Goal: Information Seeking & Learning: Check status

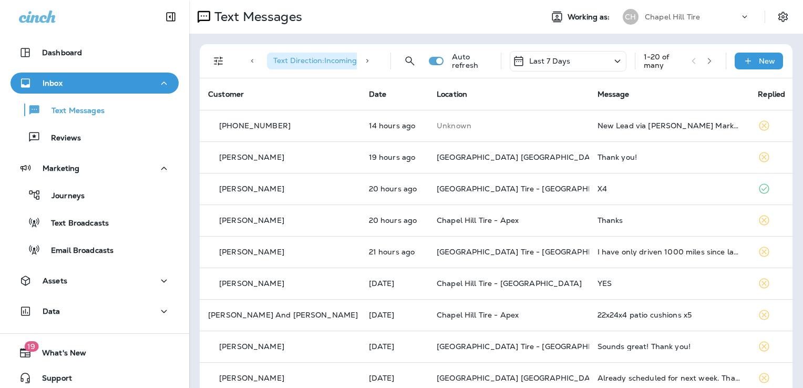
scroll to position [6, 0]
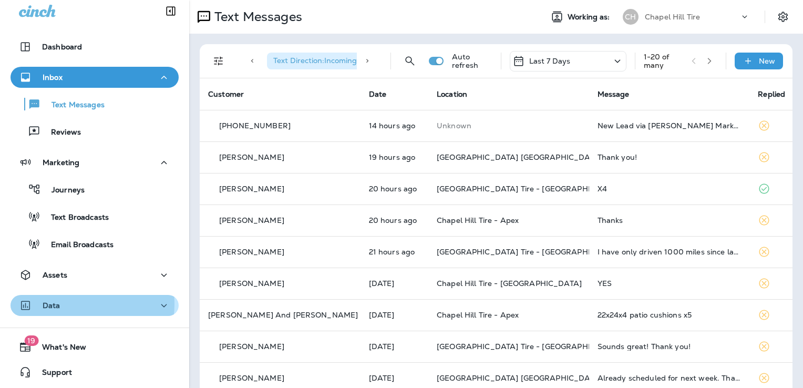
click at [71, 304] on div "Data" at bounding box center [94, 305] width 151 height 13
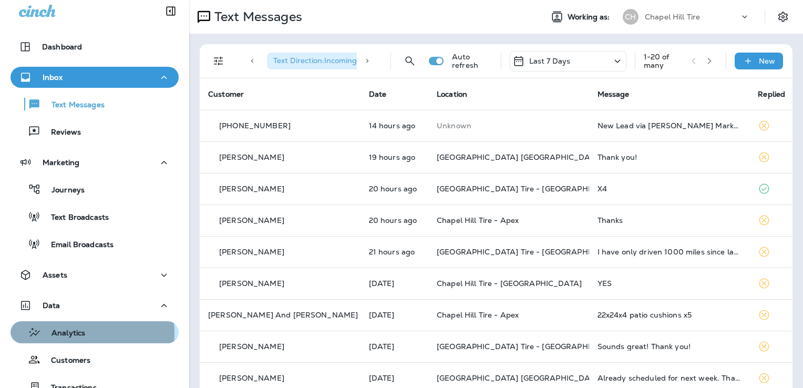
click at [70, 333] on p "Analytics" at bounding box center [63, 333] width 44 height 10
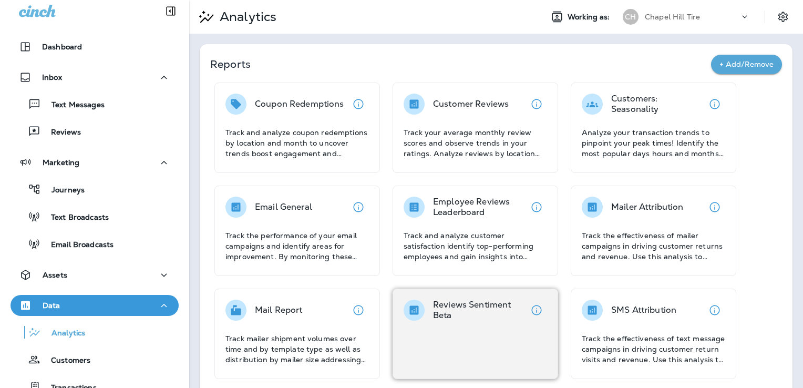
click at [461, 330] on div "Reviews Sentiment Beta" at bounding box center [474, 333] width 165 height 90
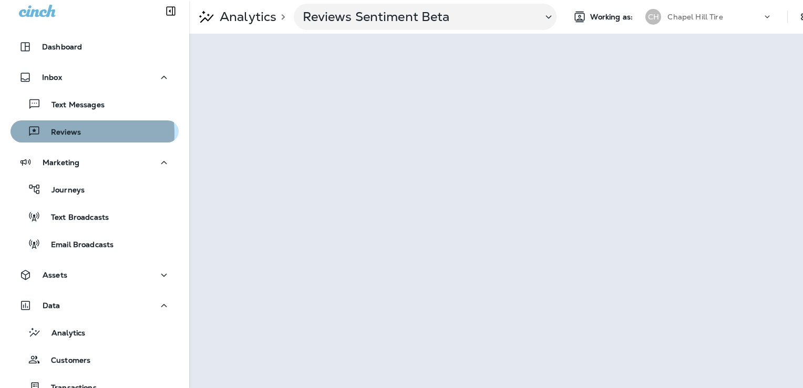
click at [53, 133] on p "Reviews" at bounding box center [60, 133] width 40 height 10
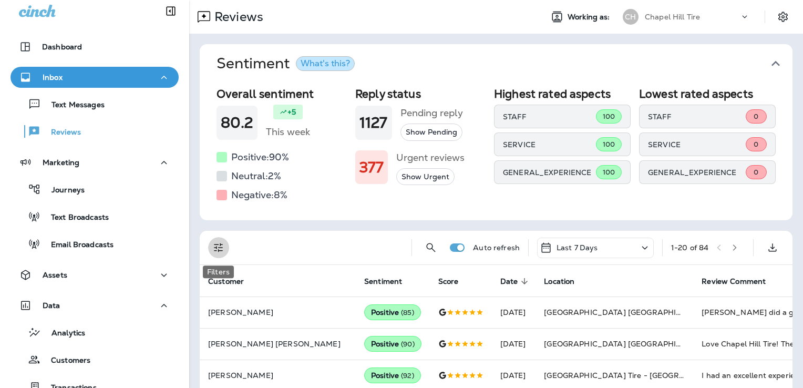
click at [218, 245] on icon "Filters" at bounding box center [218, 247] width 13 height 13
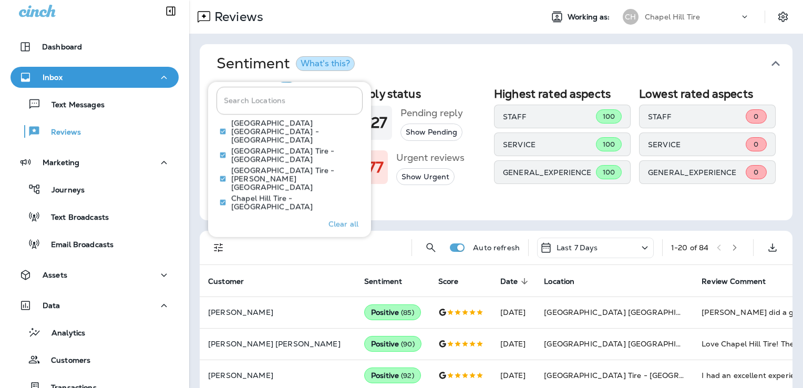
scroll to position [500, 0]
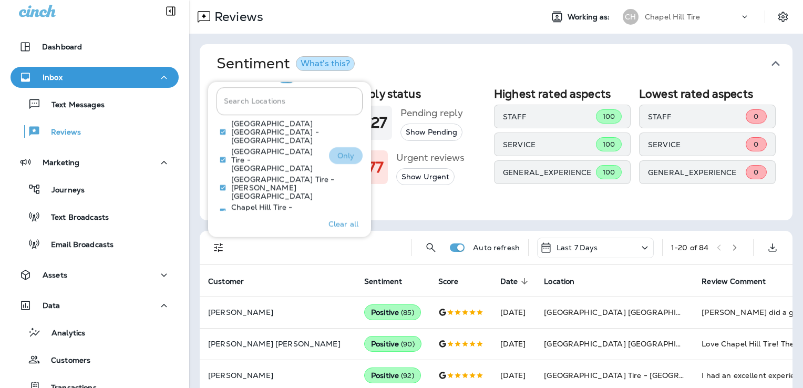
click at [350, 148] on button "Only" at bounding box center [346, 155] width 34 height 17
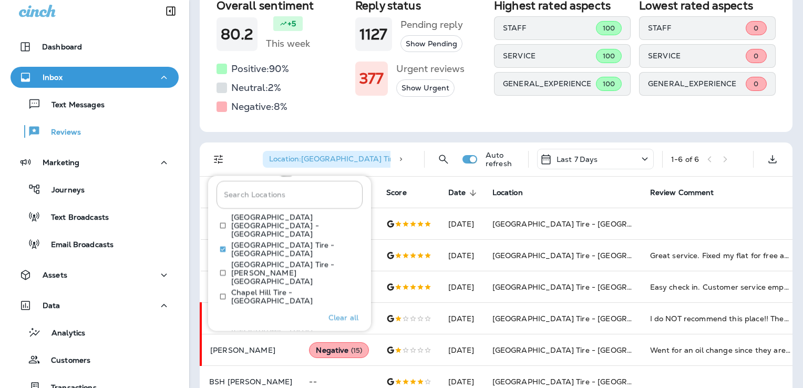
scroll to position [116, 0]
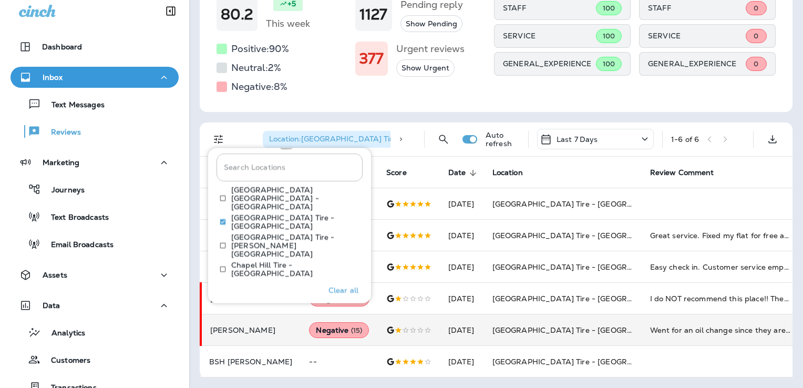
click at [330, 322] on div "Negative ( 15 )" at bounding box center [339, 330] width 60 height 16
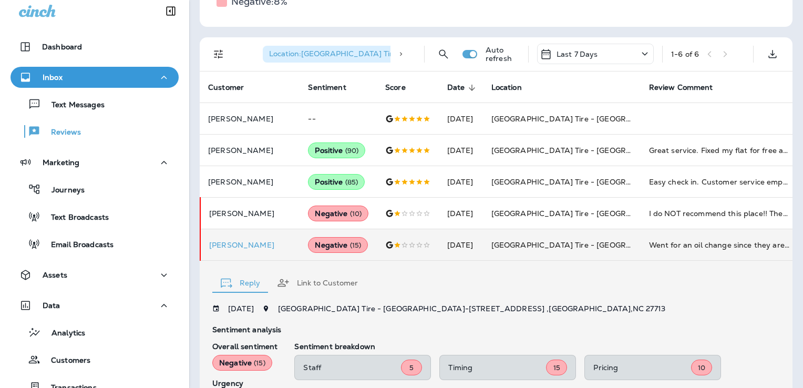
scroll to position [192, 0]
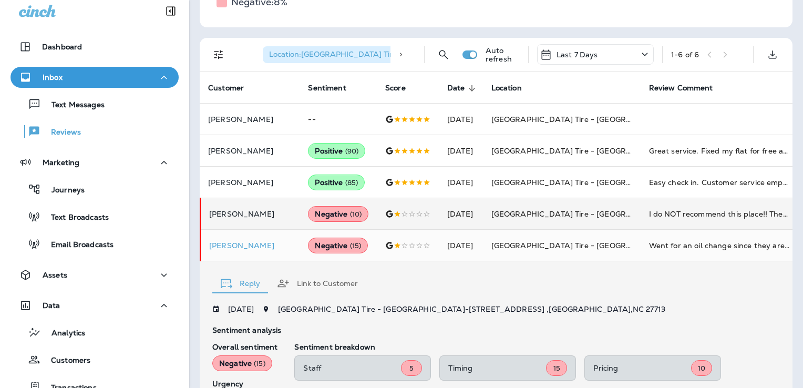
click at [324, 219] on div "Negative ( 10 )" at bounding box center [338, 214] width 60 height 16
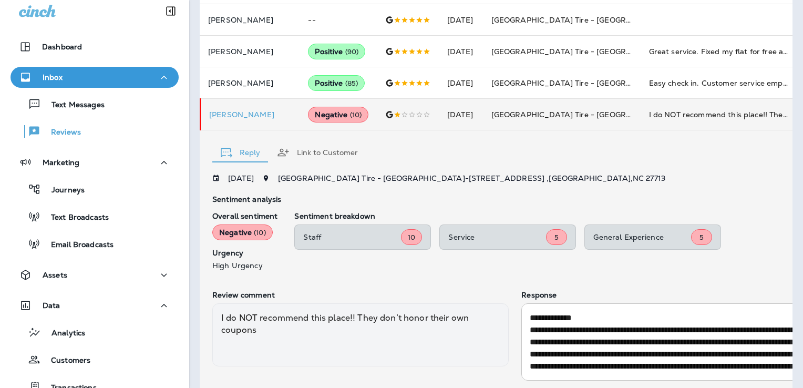
scroll to position [291, 0]
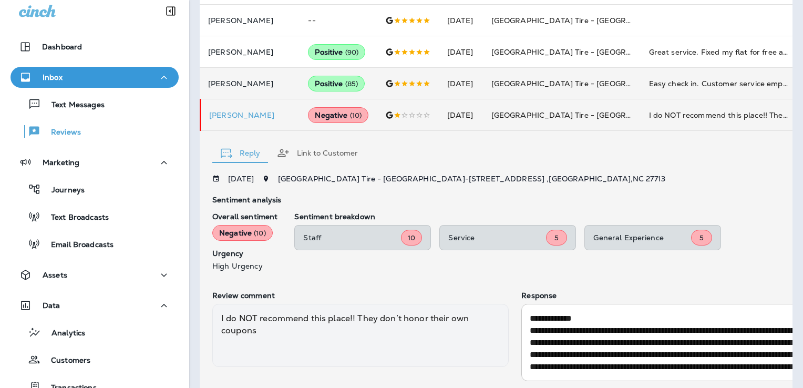
click at [330, 81] on div "Positive ( 85 )" at bounding box center [336, 84] width 57 height 16
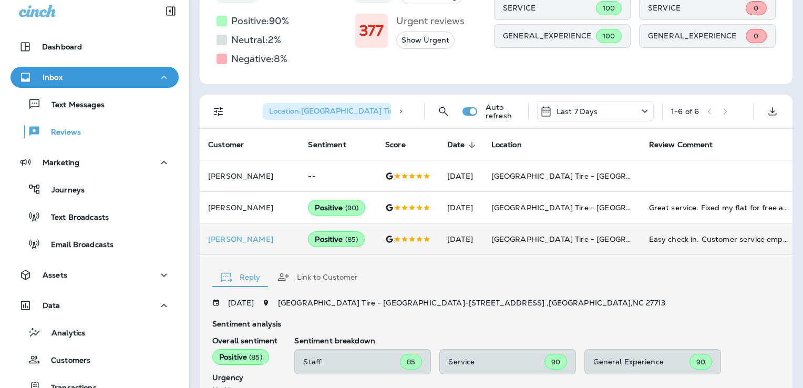
scroll to position [137, 0]
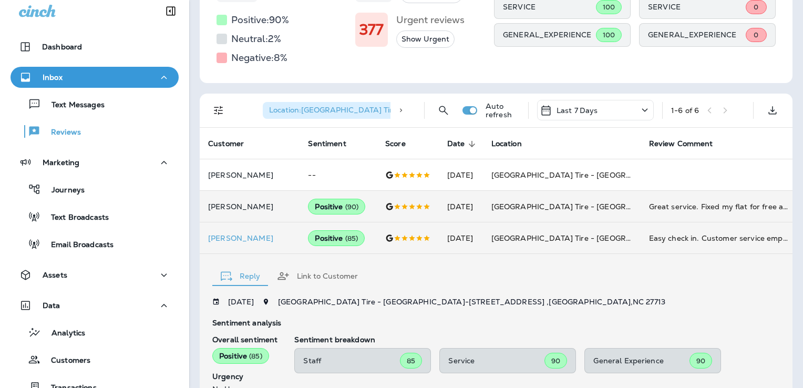
click at [328, 204] on div "Positive ( 90 )" at bounding box center [336, 207] width 57 height 16
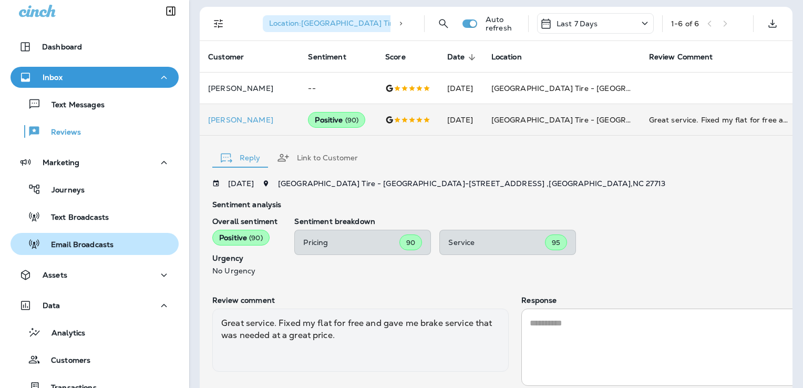
scroll to position [115, 0]
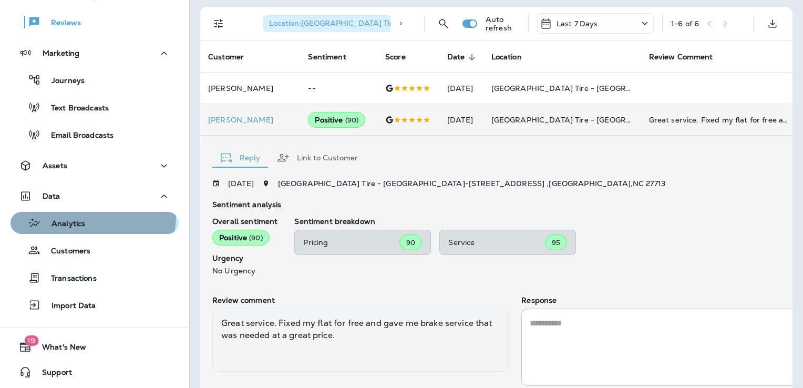
click at [78, 215] on div "Analytics" at bounding box center [50, 223] width 70 height 16
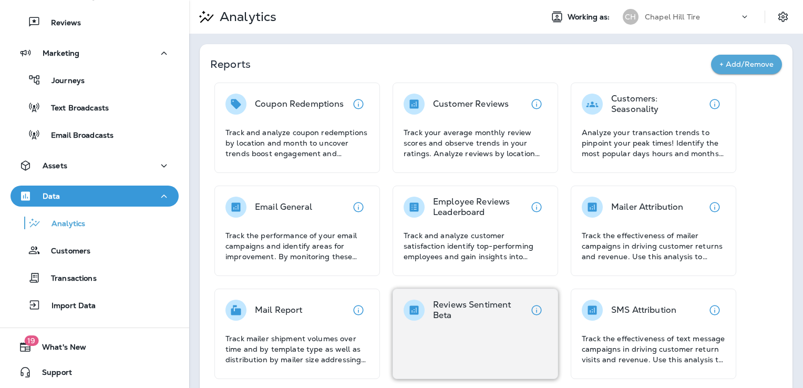
click at [447, 297] on div "Reviews Sentiment Beta" at bounding box center [474, 333] width 165 height 90
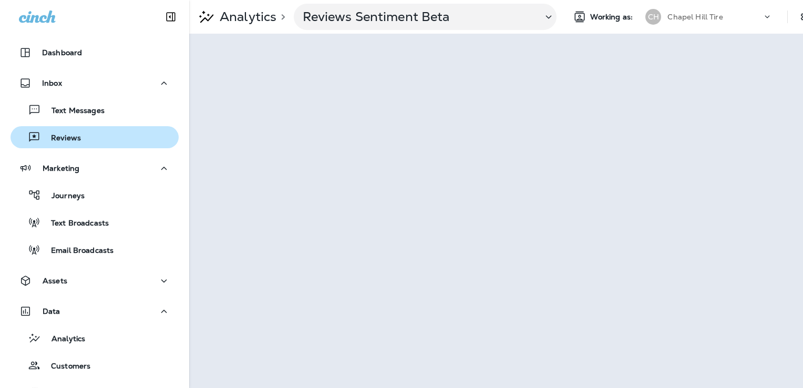
click at [63, 133] on p "Reviews" at bounding box center [60, 138] width 40 height 10
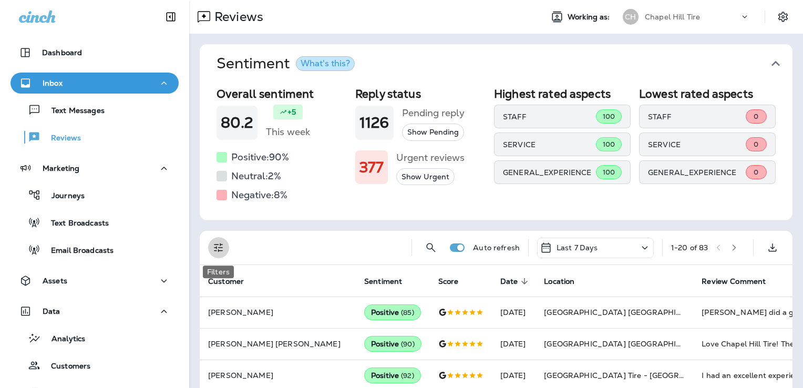
click at [216, 250] on icon "Filters" at bounding box center [218, 247] width 13 height 13
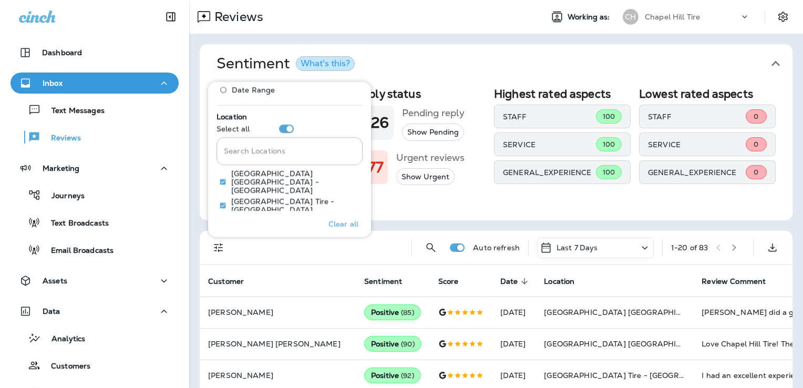
scroll to position [634, 0]
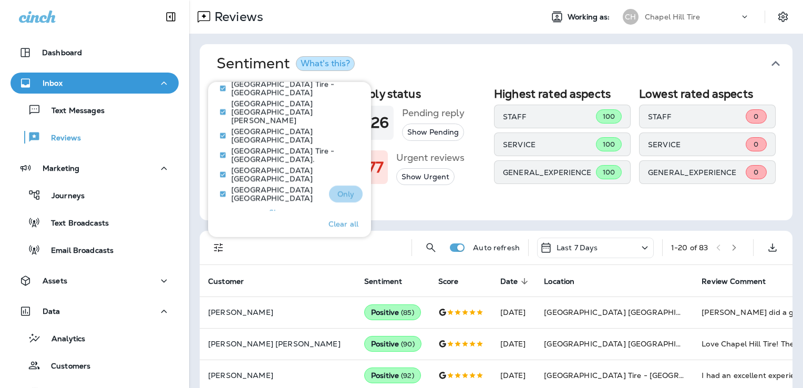
click at [338, 190] on p "Only" at bounding box center [345, 194] width 17 height 8
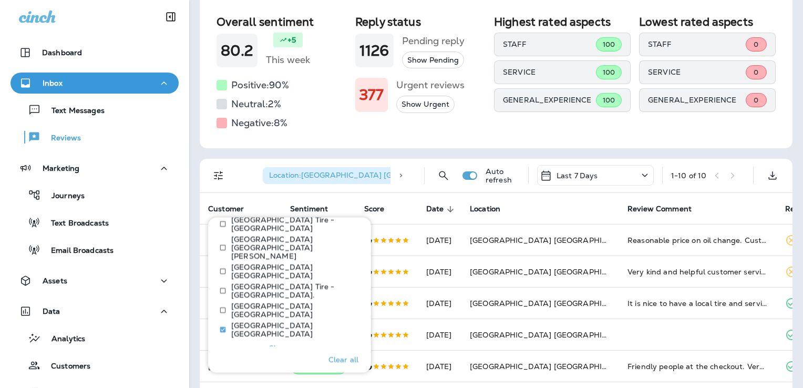
scroll to position [18, 0]
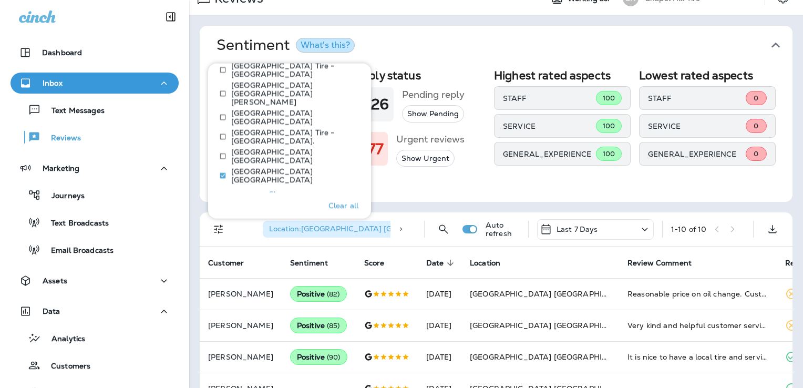
click at [639, 230] on icon at bounding box center [644, 229] width 13 height 13
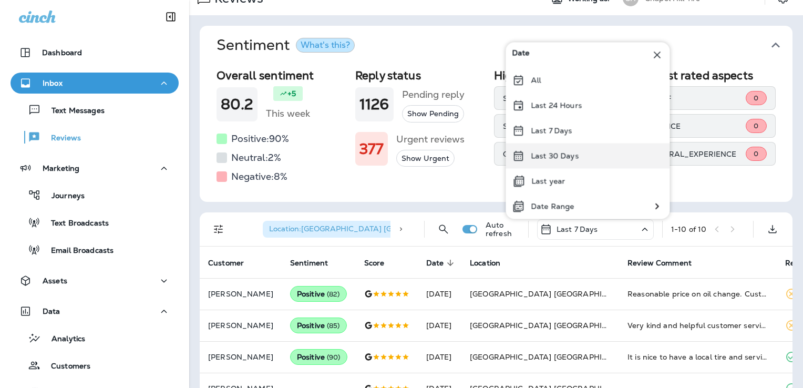
click at [583, 152] on div "Last 30 Days" at bounding box center [587, 155] width 164 height 25
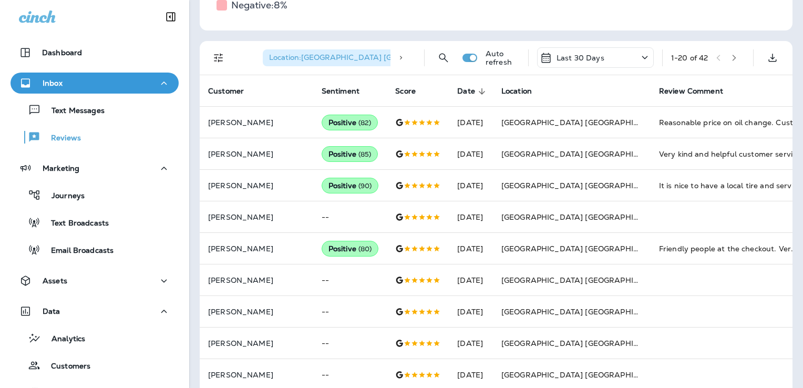
scroll to position [190, 0]
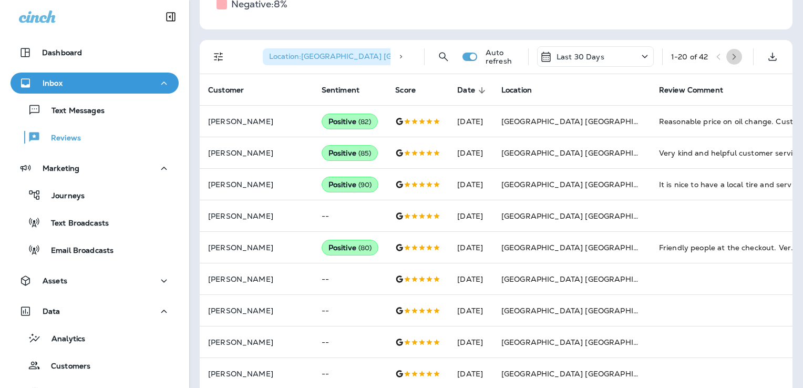
click at [730, 56] on icon "button" at bounding box center [733, 56] width 7 height 7
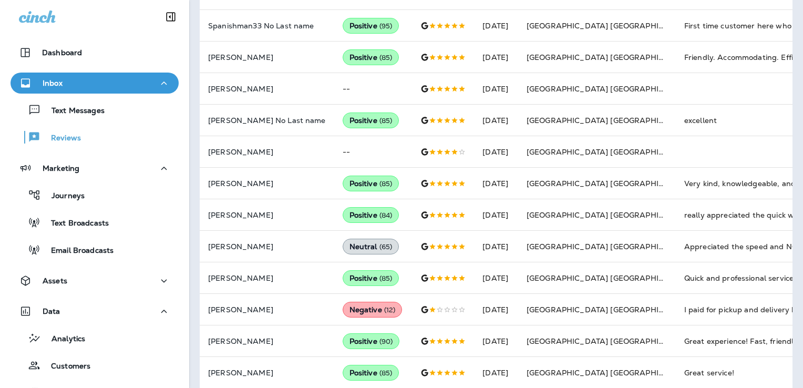
scroll to position [318, 0]
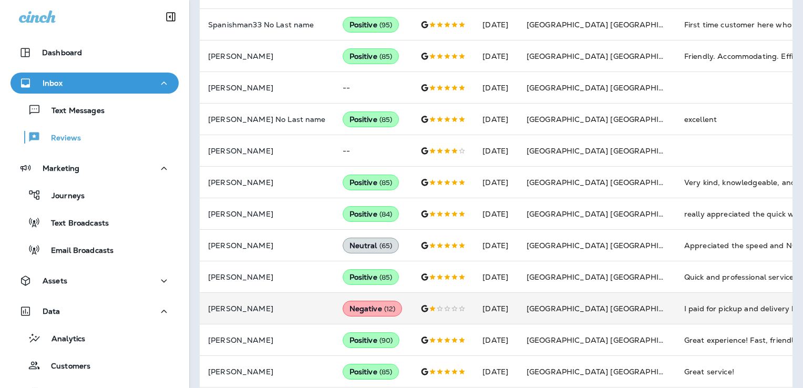
click at [356, 305] on div "Negative ( 12 )" at bounding box center [373, 309] width 60 height 16
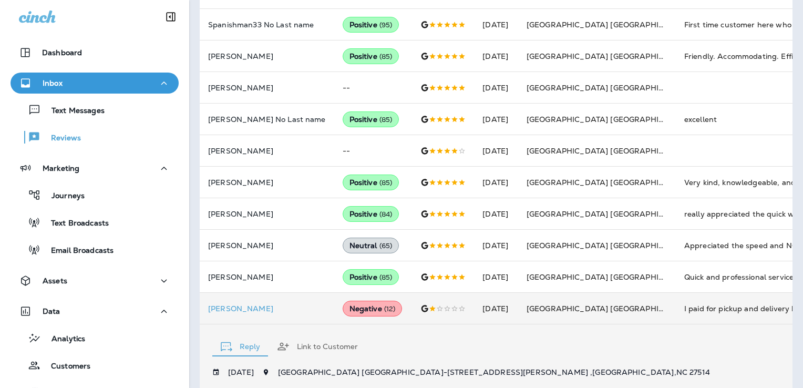
scroll to position [574, 0]
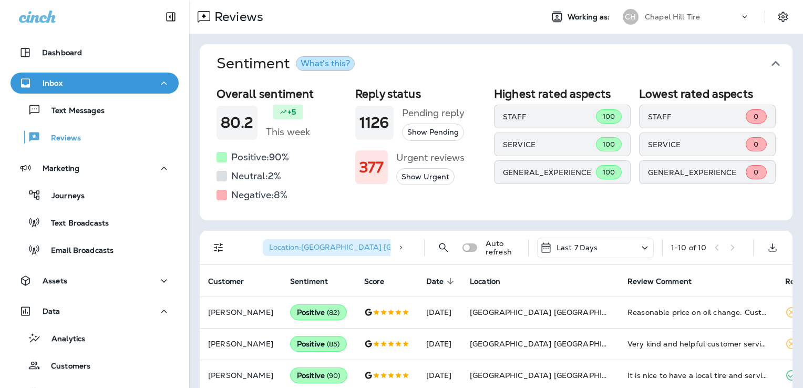
scroll to position [88, 0]
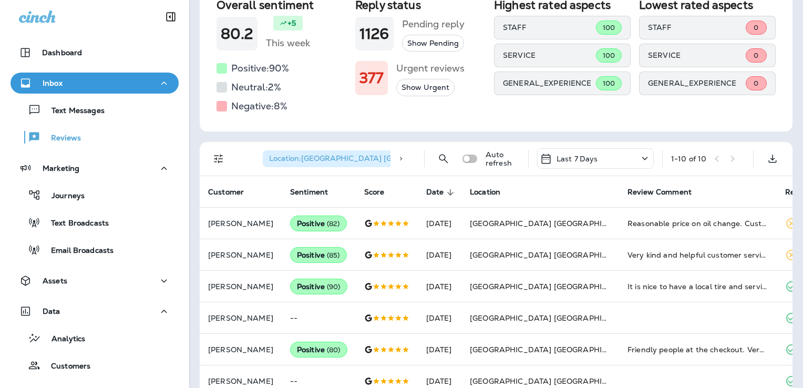
click at [729, 157] on div "1 - 10 of 10" at bounding box center [708, 159] width 74 height 16
click at [638, 160] on icon at bounding box center [644, 158] width 13 height 13
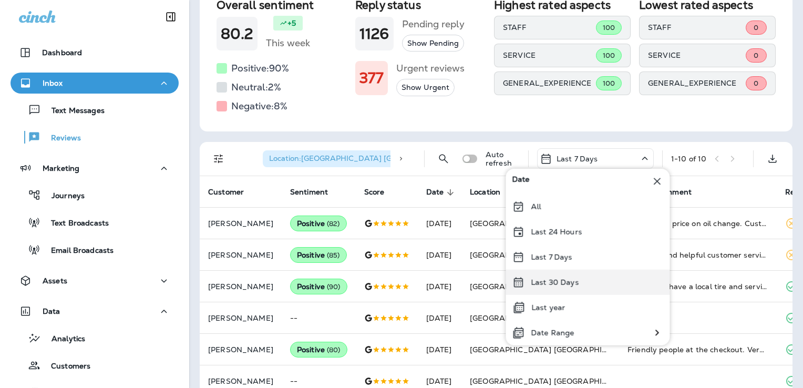
click at [533, 291] on div "Last 30 Days" at bounding box center [587, 282] width 164 height 25
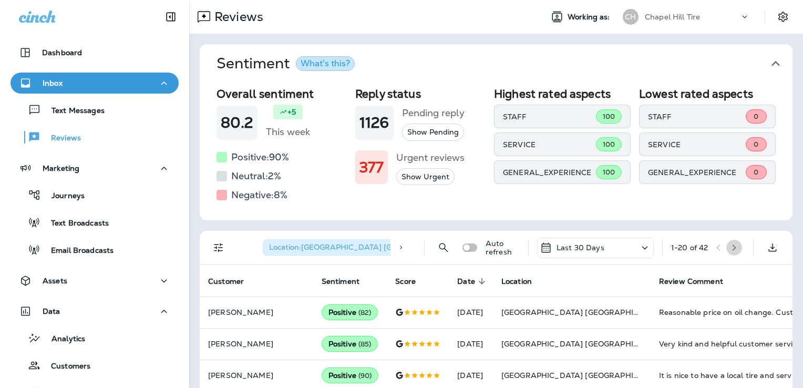
click at [730, 245] on icon "button" at bounding box center [733, 247] width 7 height 7
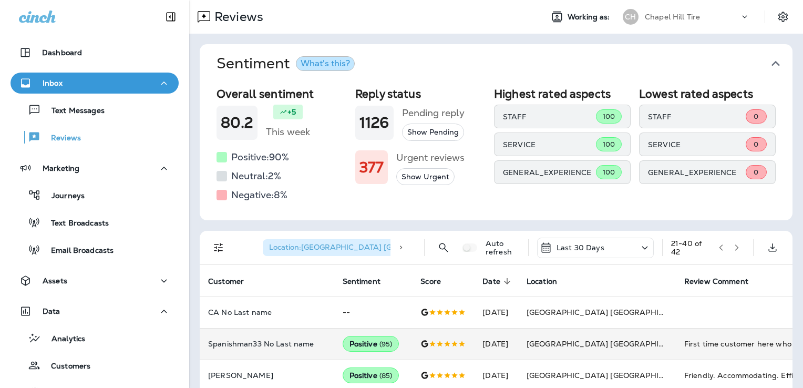
drag, startPoint x: 729, startPoint y: 245, endPoint x: 531, endPoint y: 357, distance: 227.5
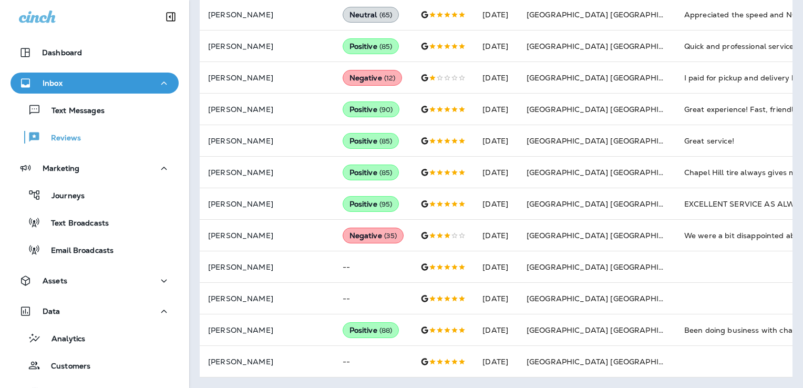
scroll to position [551, 0]
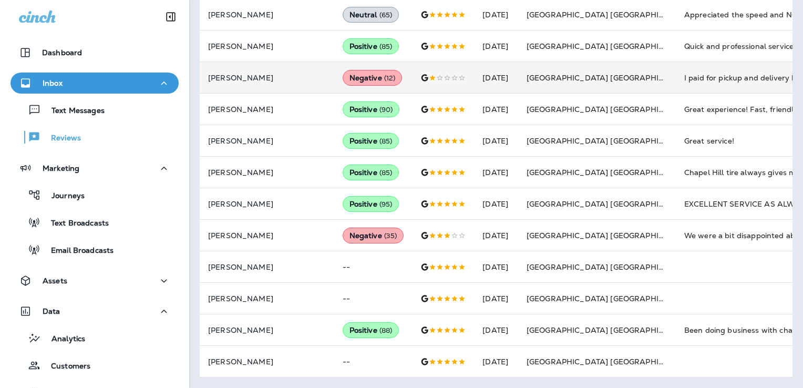
click at [365, 74] on div "Negative ( 12 )" at bounding box center [373, 78] width 60 height 16
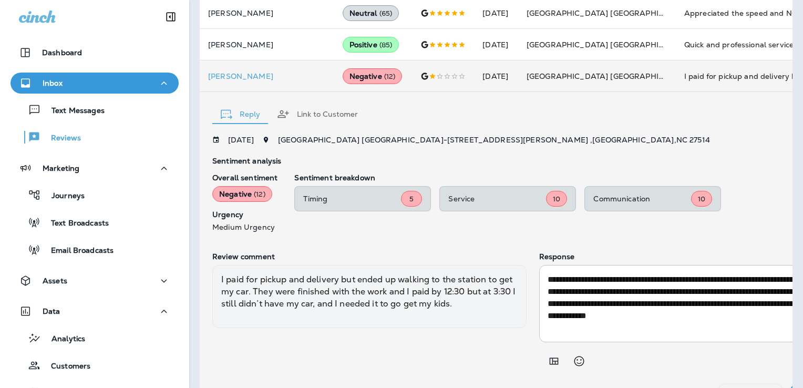
scroll to position [574, 0]
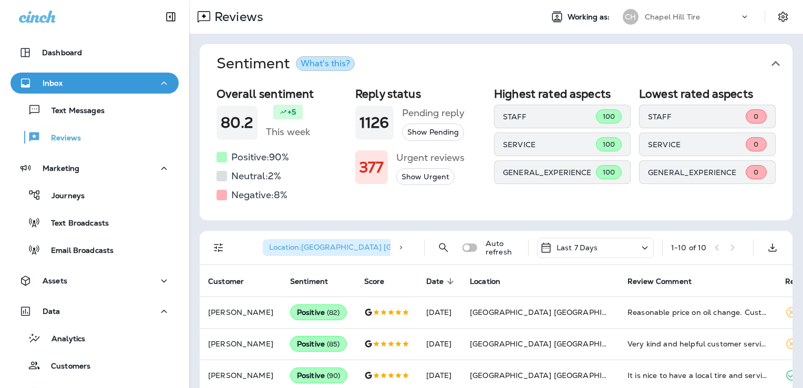
click at [638, 247] on icon at bounding box center [644, 247] width 13 height 13
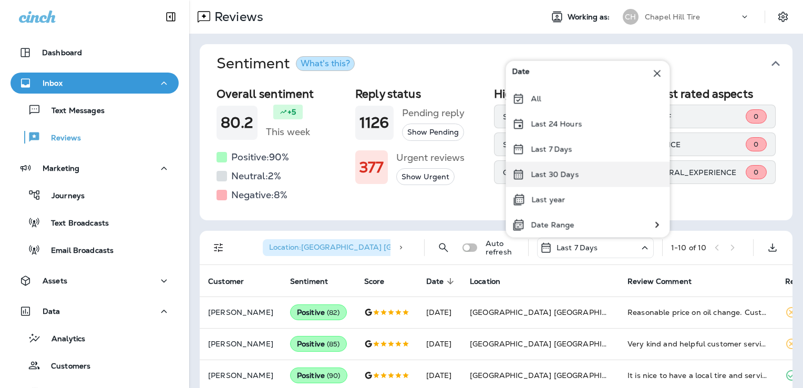
click at [591, 180] on div "Last 30 Days" at bounding box center [587, 174] width 164 height 25
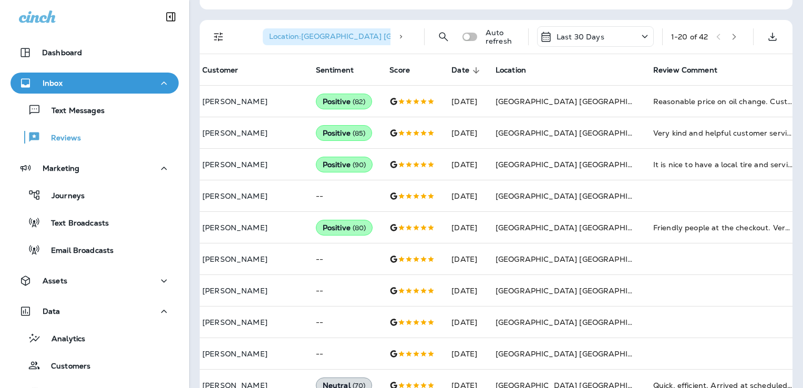
scroll to position [187, 0]
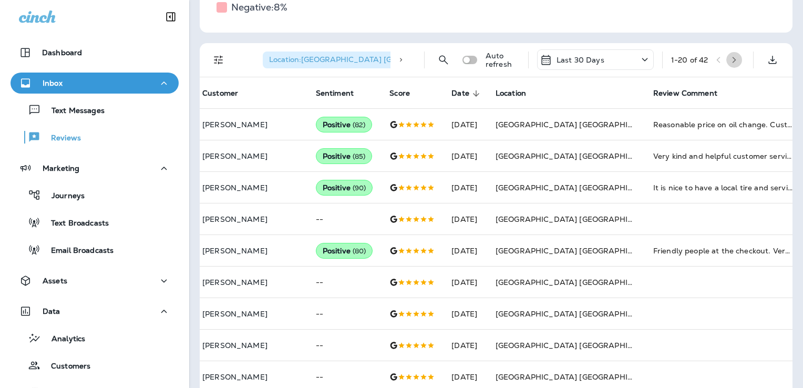
click at [730, 57] on icon "button" at bounding box center [733, 59] width 7 height 7
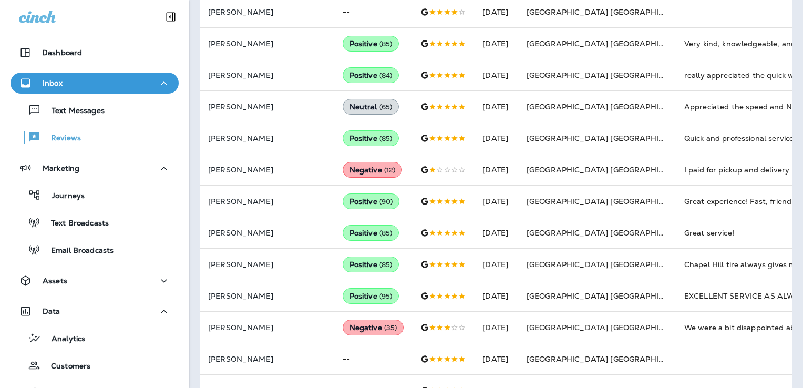
scroll to position [467, 0]
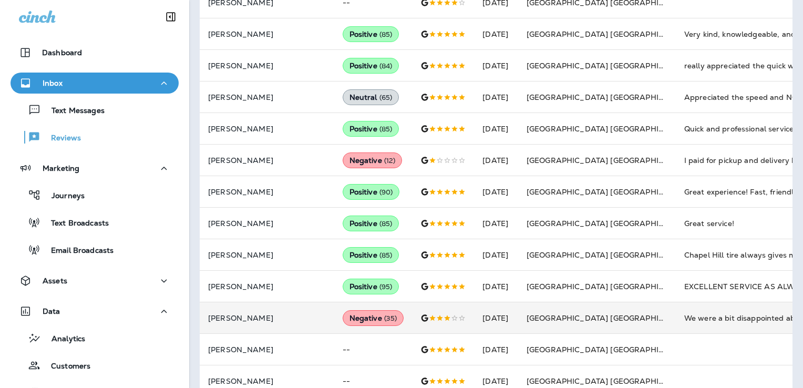
click at [384, 316] on span "( 35 )" at bounding box center [390, 318] width 13 height 9
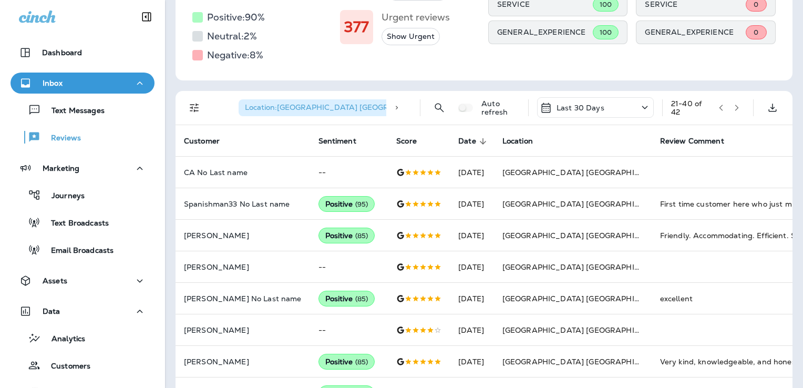
scroll to position [124, 0]
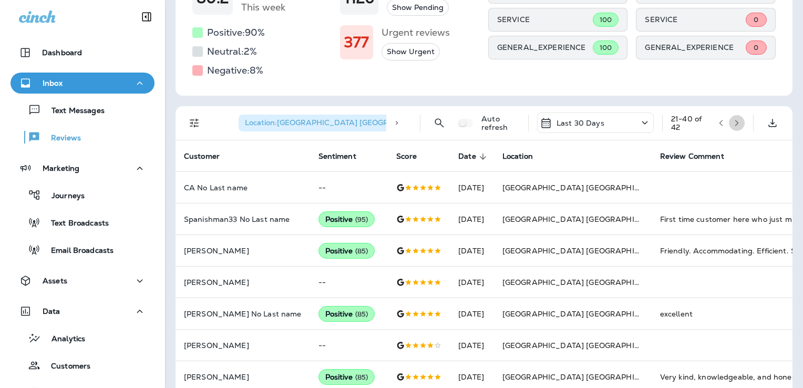
click at [733, 120] on icon "button" at bounding box center [736, 122] width 7 height 7
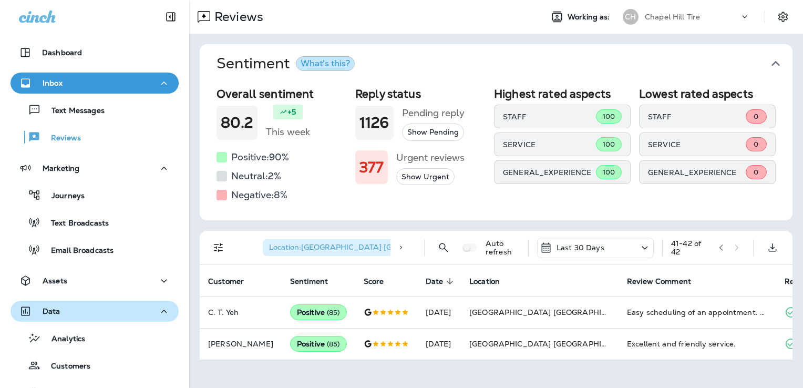
scroll to position [115, 0]
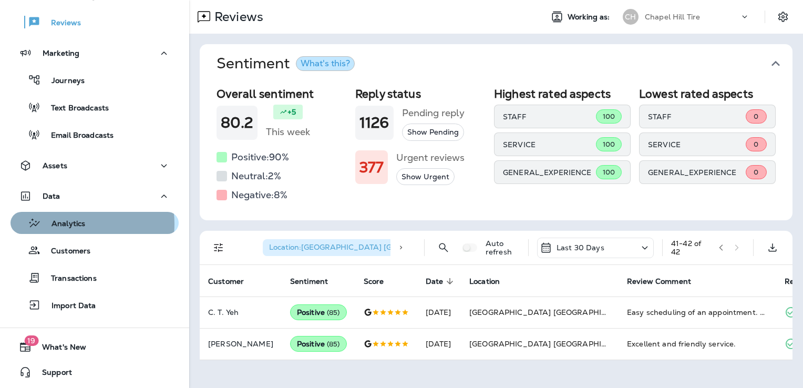
click at [67, 224] on p "Analytics" at bounding box center [63, 224] width 44 height 10
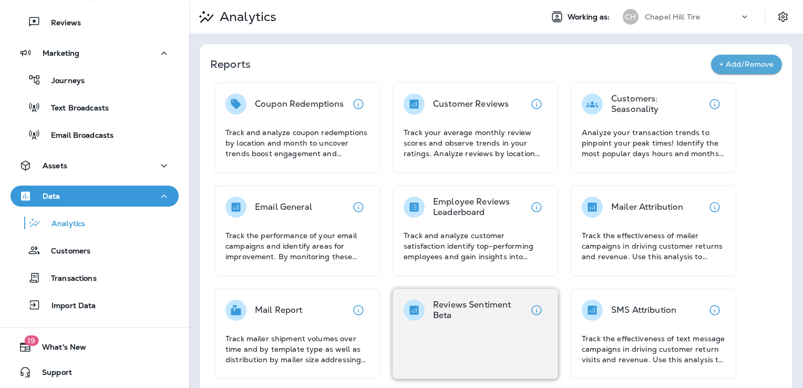
click at [437, 304] on p "Reviews Sentiment Beta" at bounding box center [479, 309] width 93 height 21
